Goal: Check status: Check status

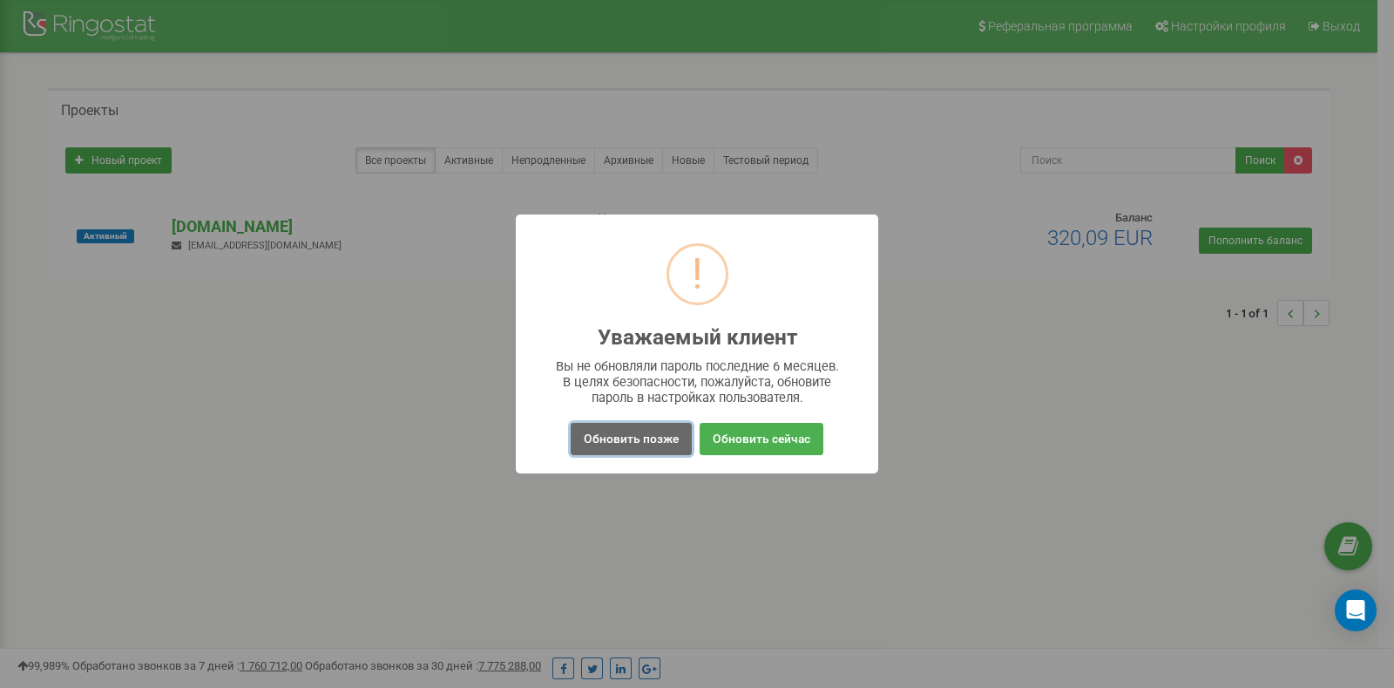
click at [667, 442] on button "Обновить позже" at bounding box center [631, 439] width 121 height 32
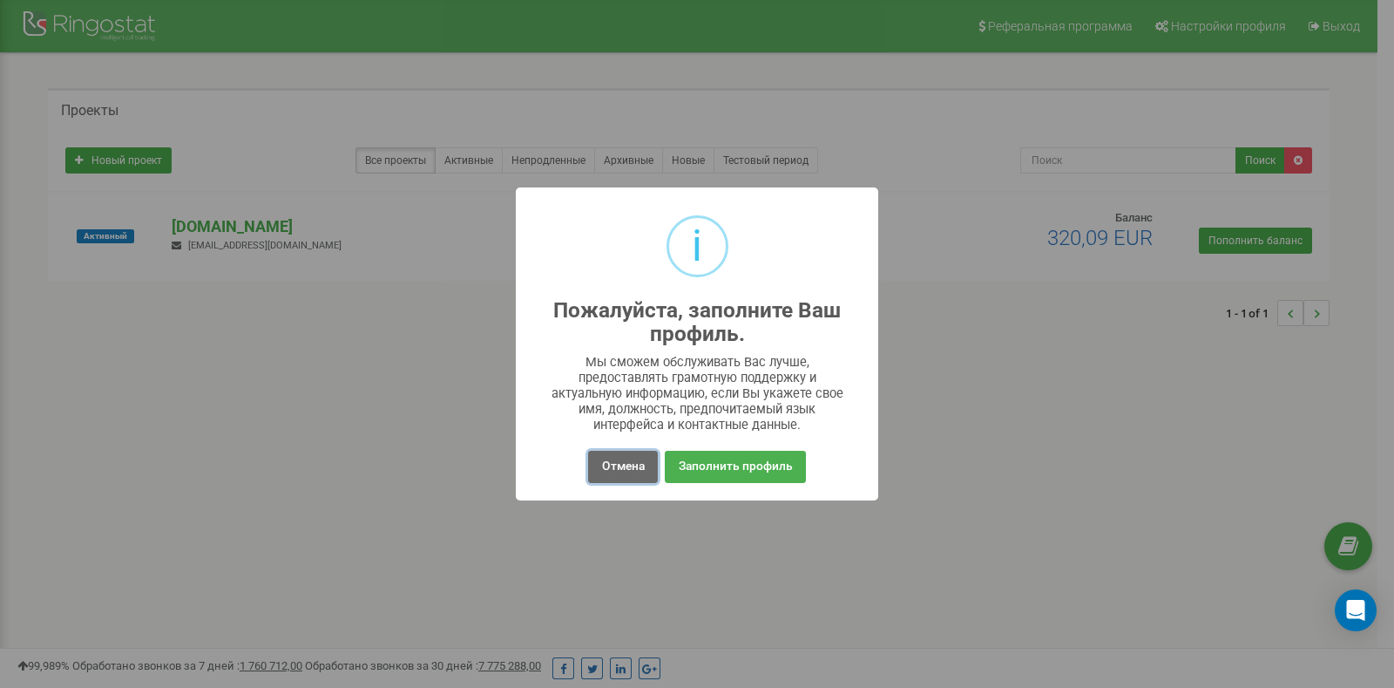
click at [619, 459] on button "Отмена" at bounding box center [622, 467] width 69 height 32
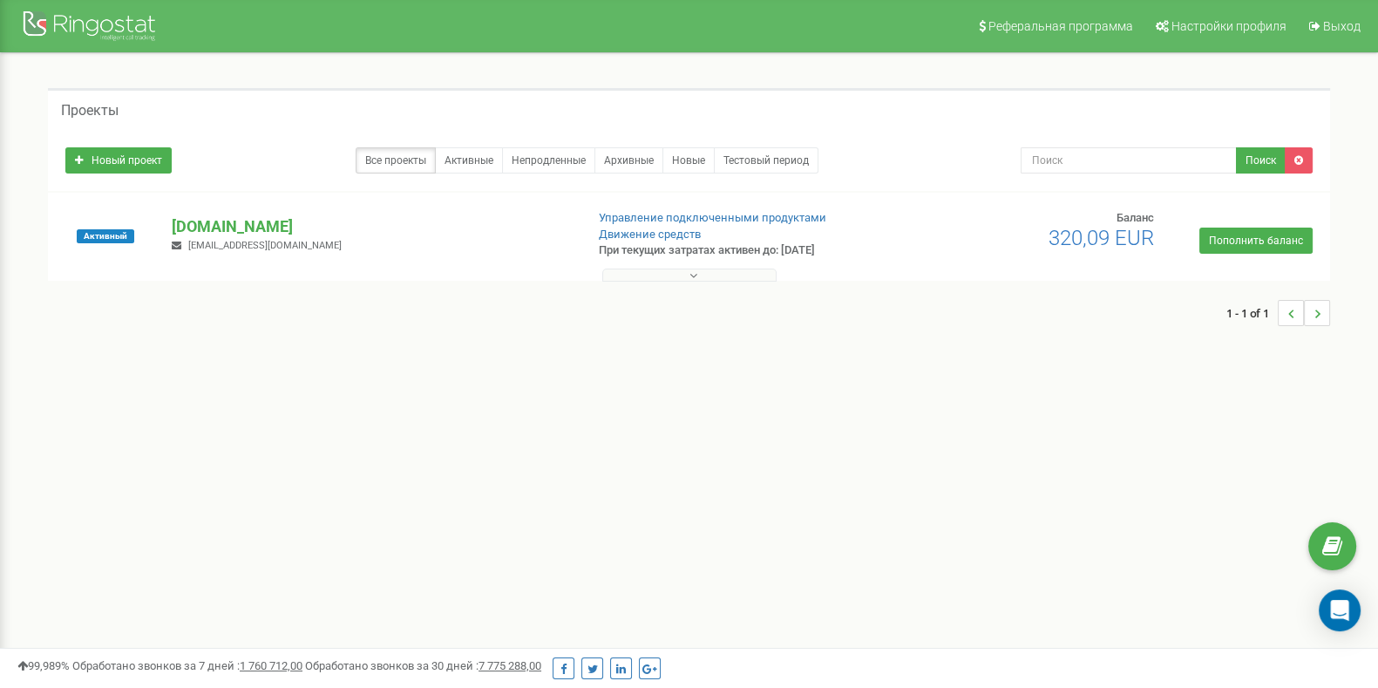
click at [653, 271] on button at bounding box center [689, 274] width 174 height 13
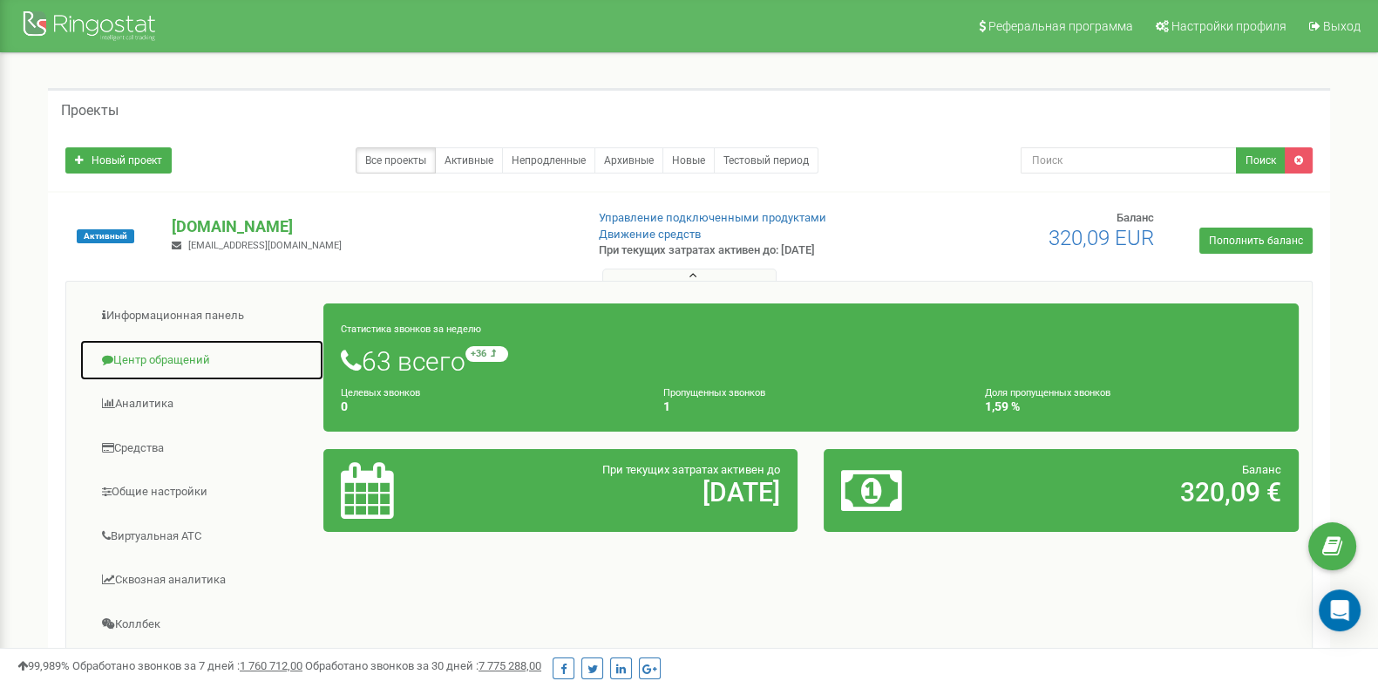
click at [193, 355] on link "Центр обращений" at bounding box center [201, 360] width 245 height 43
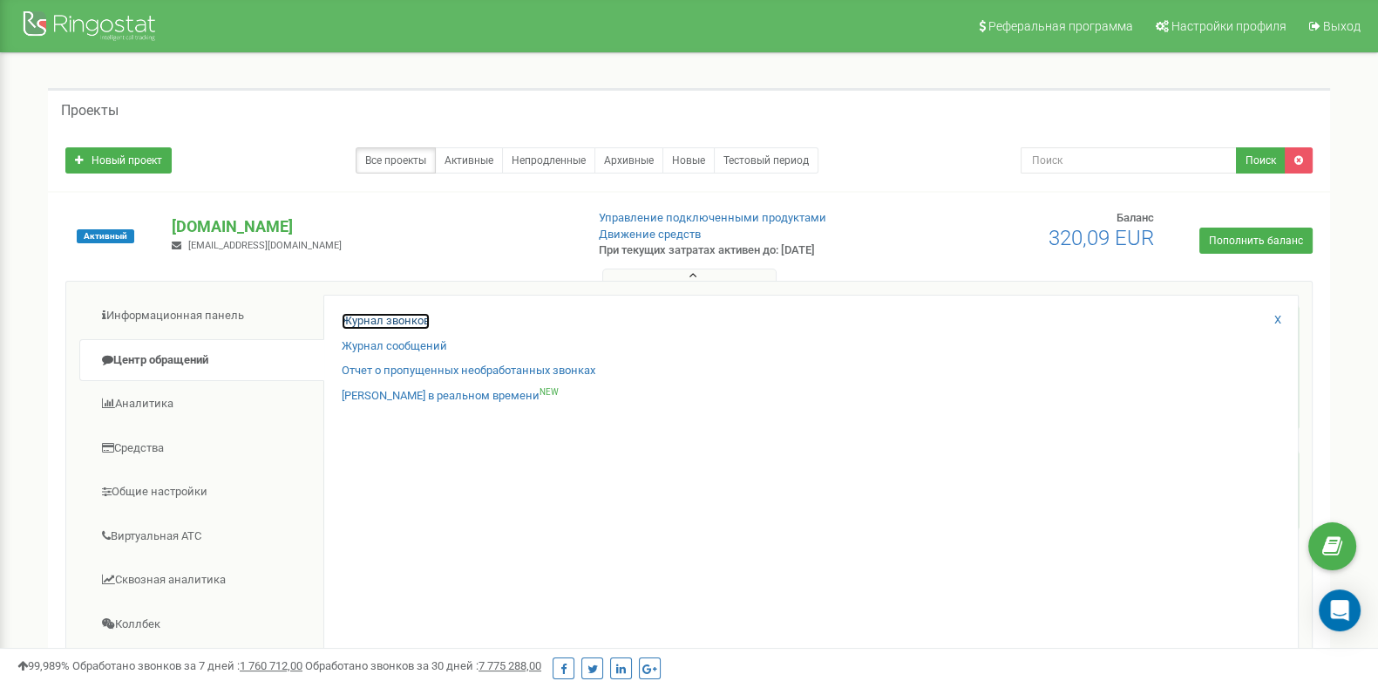
click at [361, 316] on link "Журнал звонков" at bounding box center [386, 321] width 88 height 17
